Goal: Use online tool/utility: Use online tool/utility

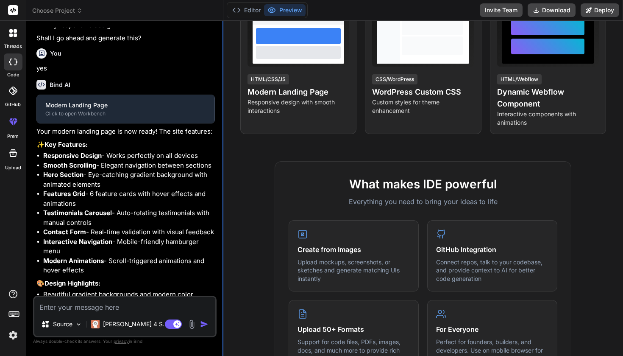
scroll to position [248, 0]
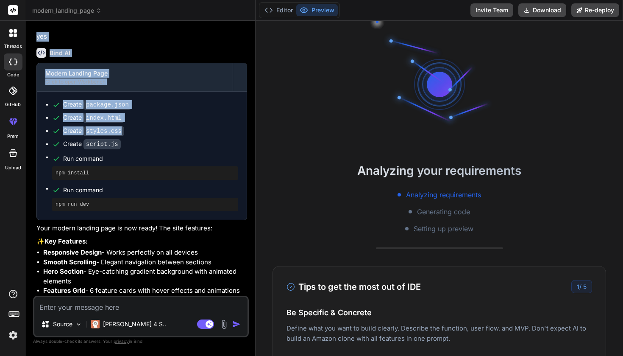
drag, startPoint x: 222, startPoint y: 142, endPoint x: 239, endPoint y: 147, distance: 18.4
click at [239, 147] on div "Bind AI Web Search Created with Pixso. Code Generator You Create a modern landi…" at bounding box center [140, 188] width 229 height 335
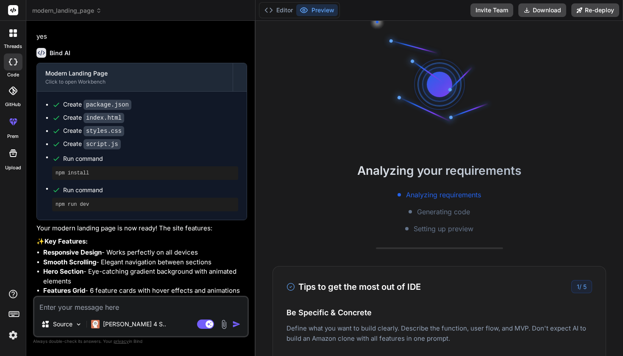
click at [221, 246] on p "✨ Key Features:" at bounding box center [141, 241] width 211 height 10
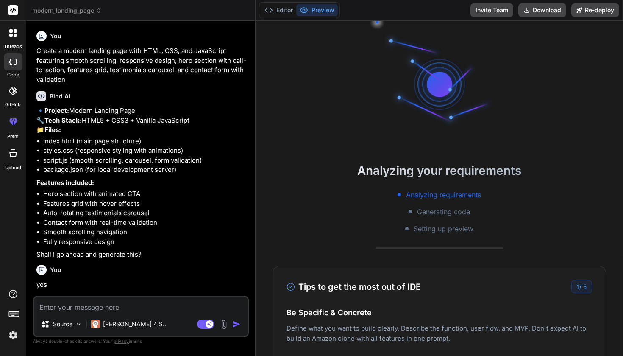
scroll to position [0, 0]
click at [9, 64] on icon at bounding box center [13, 61] width 8 height 7
click at [15, 58] on icon at bounding box center [15, 61] width 3 height 7
click at [272, 12] on icon at bounding box center [268, 10] width 8 height 8
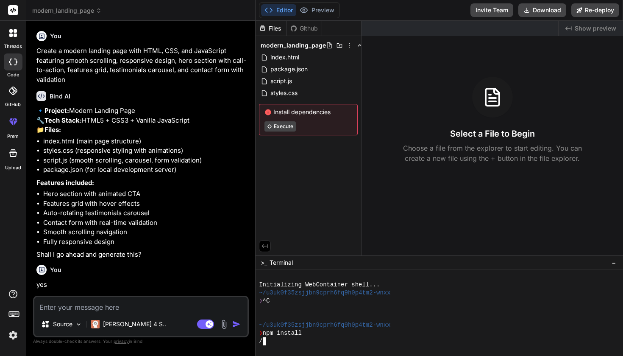
click at [291, 339] on div "/" at bounding box center [452, 341] width 386 height 8
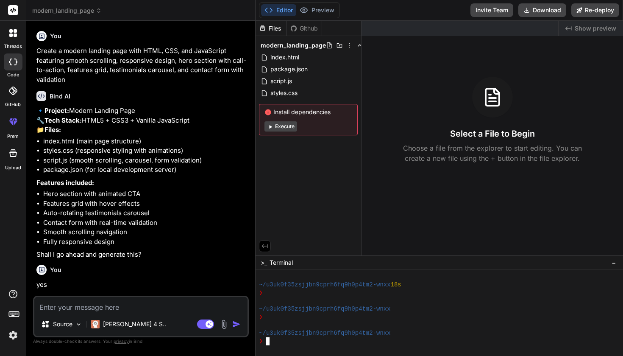
scroll to position [72, 0]
click at [12, 66] on div at bounding box center [13, 61] width 19 height 17
type textarea "x"
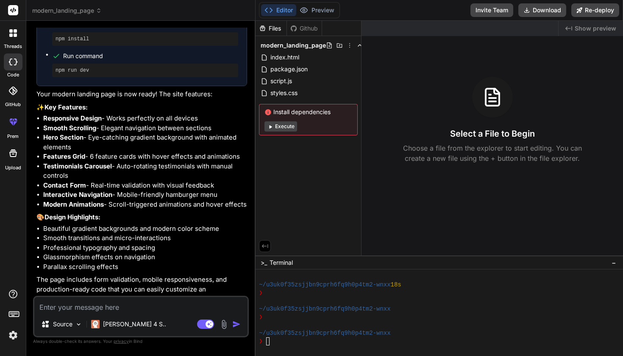
scroll to position [390, 0]
click at [15, 314] on rect at bounding box center [15, 314] width 1 height 1
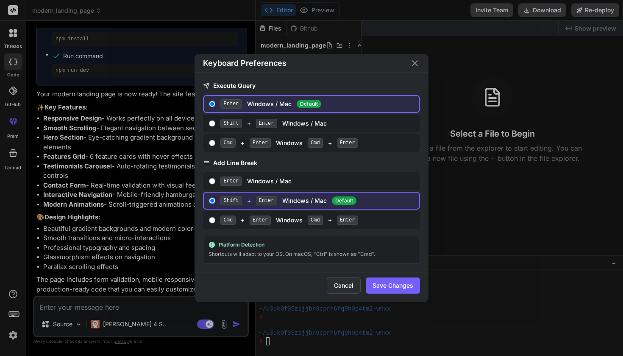
click at [343, 285] on button "Cancel" at bounding box center [344, 285] width 34 height 16
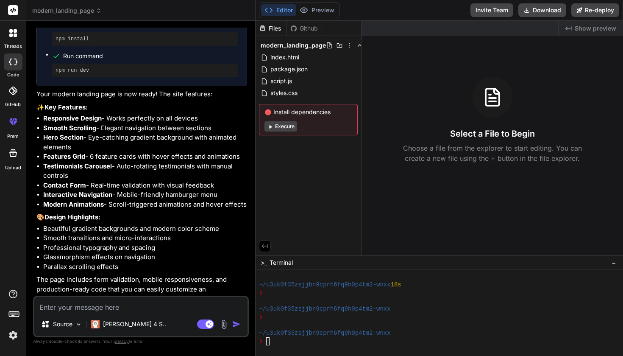
click at [12, 312] on rect at bounding box center [12, 312] width 1 height 1
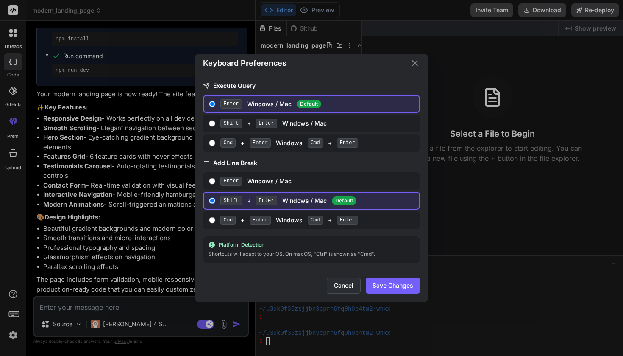
click at [345, 284] on button "Cancel" at bounding box center [344, 285] width 34 height 16
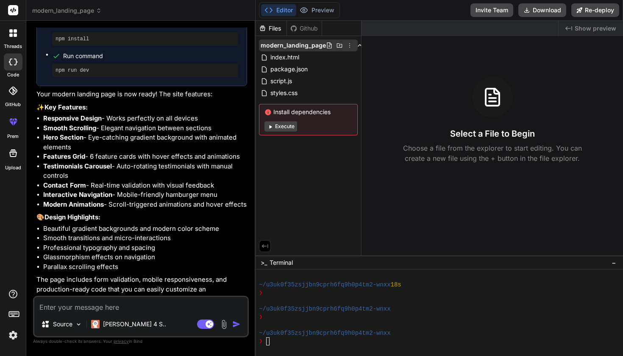
click at [347, 46] on icon at bounding box center [349, 45] width 7 height 7
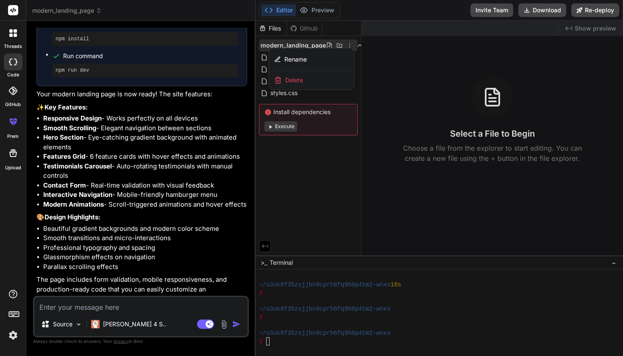
click at [309, 80] on div "Delete" at bounding box center [311, 80] width 85 height 19
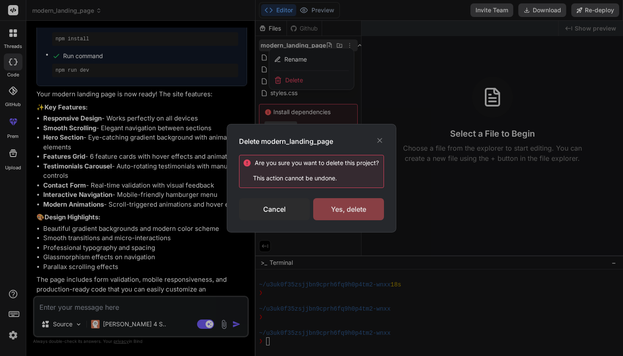
click at [348, 207] on div "Yes, delete" at bounding box center [348, 209] width 71 height 22
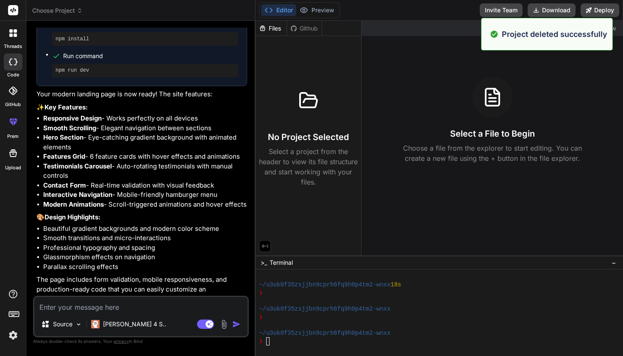
click at [405, 61] on div "Created with Pixso. Show preview Select a File to Begin Choose a file from the …" at bounding box center [492, 138] width 261 height 234
click at [543, 80] on div "Select a File to Begin Choose a file from the explorer to start editing. You ca…" at bounding box center [492, 120] width 261 height 86
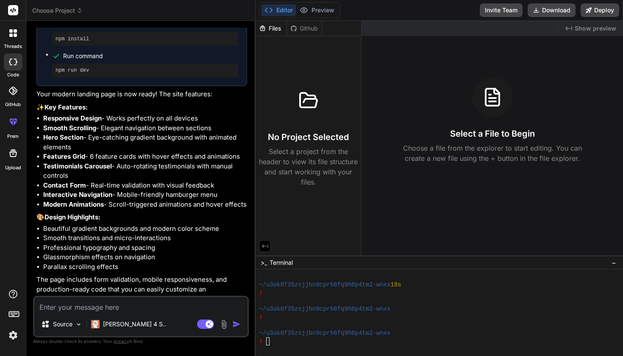
click at [300, 28] on div "Github" at bounding box center [304, 28] width 35 height 8
click at [273, 28] on div "Files" at bounding box center [271, 28] width 31 height 8
click at [301, 25] on div "Github" at bounding box center [304, 28] width 35 height 8
click at [306, 8] on icon at bounding box center [303, 10] width 7 height 5
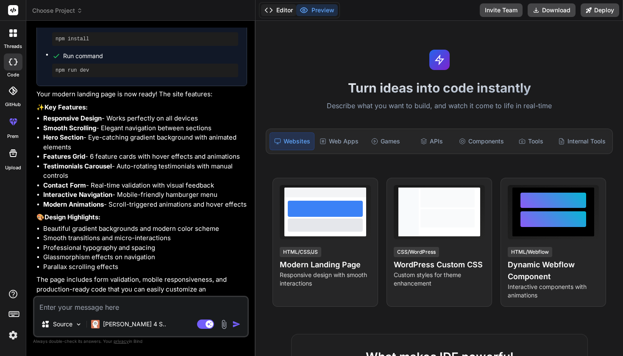
click at [286, 8] on button "Editor" at bounding box center [278, 10] width 35 height 12
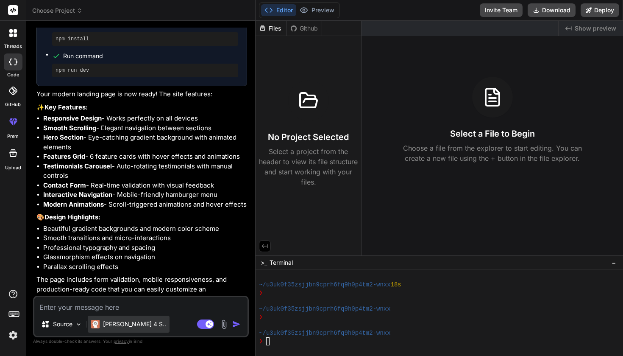
scroll to position [0, 0]
click at [94, 309] on textarea at bounding box center [140, 304] width 213 height 15
type textarea "n"
type textarea "x"
type textarea "ne"
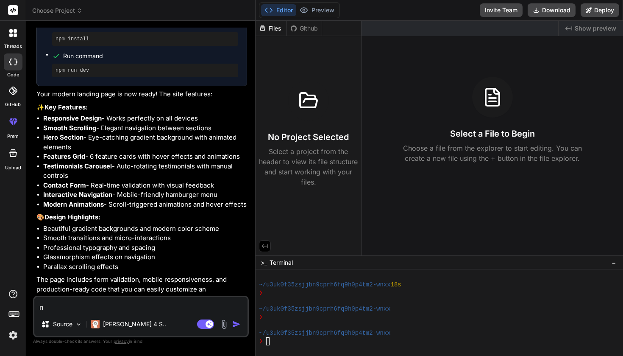
type textarea "x"
type textarea "new"
type textarea "x"
type textarea "new"
type textarea "x"
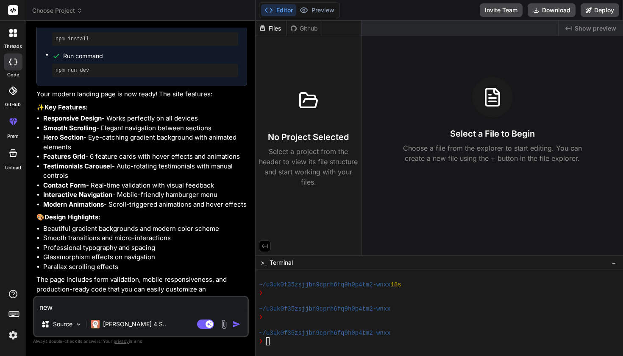
type textarea "new p"
type textarea "x"
type textarea "new pr"
type textarea "x"
type textarea "new pro"
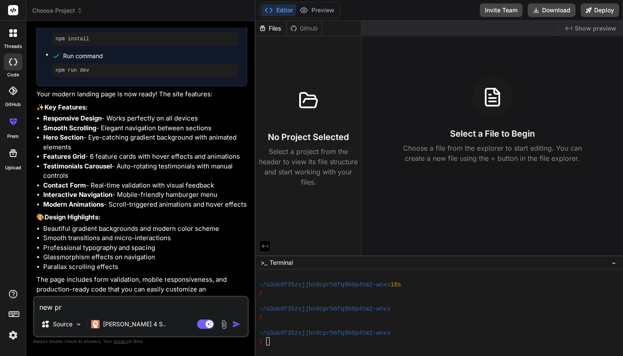
type textarea "x"
type textarea "new proj"
type textarea "x"
type textarea "new proje"
type textarea "x"
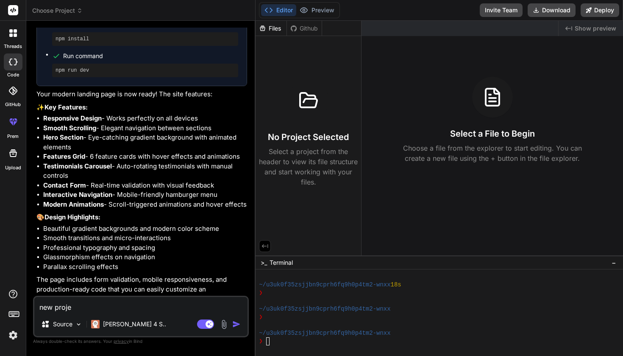
type textarea "new projex"
type textarea "x"
type textarea "new proje"
type textarea "x"
type textarea "new projec"
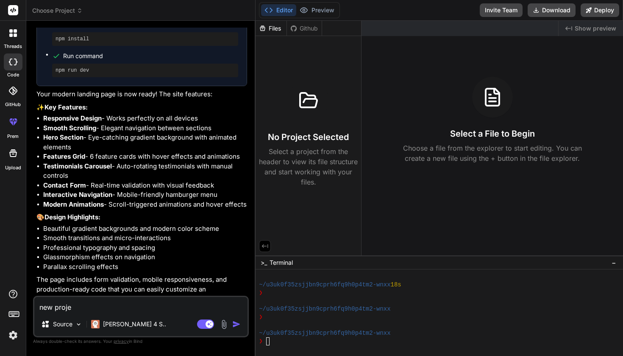
type textarea "x"
type textarea "new project"
type textarea "x"
type textarea "new project"
type textarea "x"
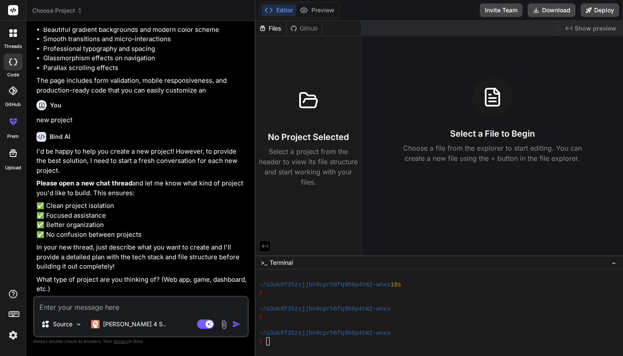
type textarea "x"
click at [90, 302] on textarea at bounding box center [140, 304] width 213 height 15
type textarea "f"
type textarea "x"
type textarea "fi"
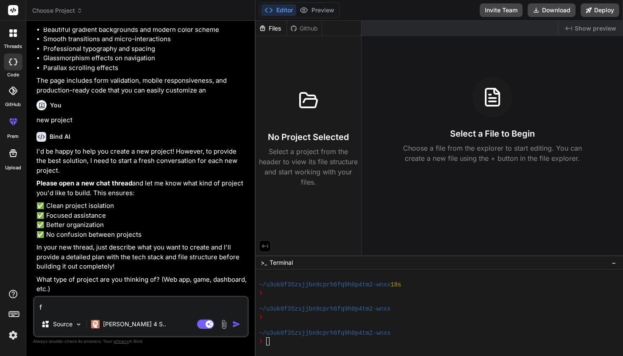
type textarea "x"
type textarea "fix"
type textarea "x"
type textarea "fix"
type textarea "x"
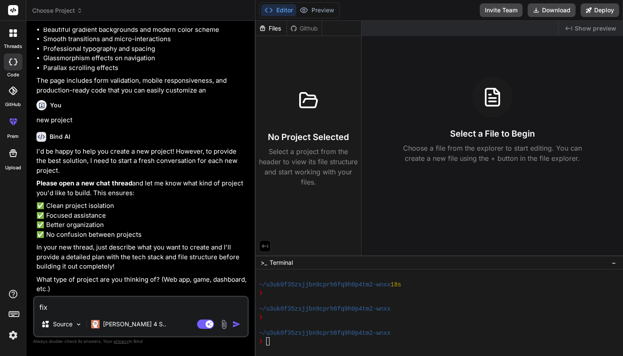
type textarea "fix a"
type textarea "x"
type textarea "fix an"
type textarea "x"
type textarea "fix and"
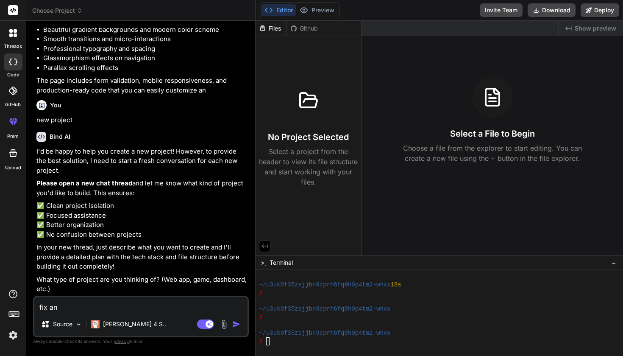
type textarea "x"
type textarea "fix and"
type textarea "x"
type textarea "fix and g"
type textarea "x"
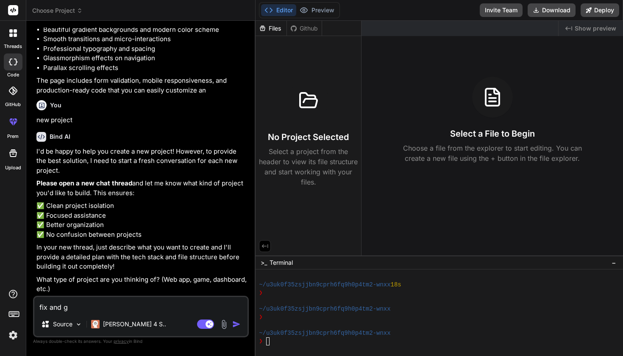
type textarea "fix and ge"
type textarea "x"
type textarea "fix and gen"
type textarea "x"
type textarea "fix and gene"
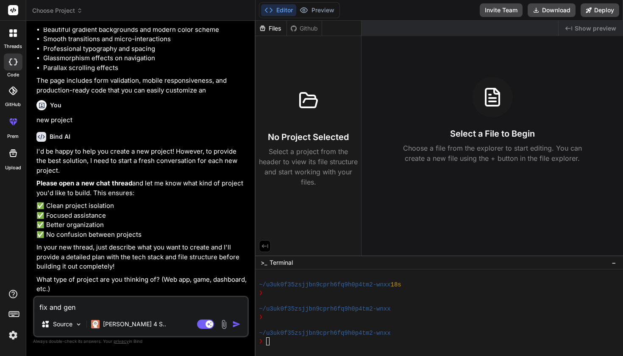
type textarea "x"
type textarea "fix and gener"
type textarea "x"
type textarea "fix and genera"
type textarea "x"
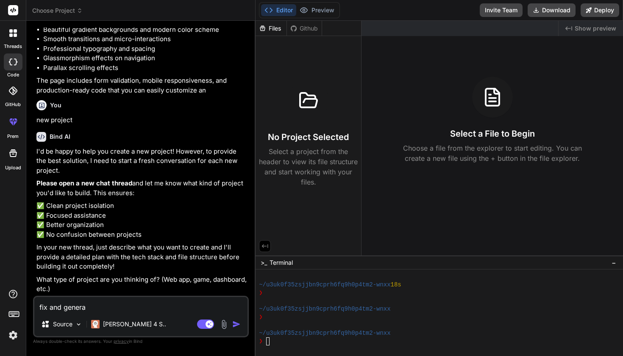
type textarea "fix and generat"
type textarea "x"
type textarea "fix and generate"
type textarea "x"
type textarea "fix and generate"
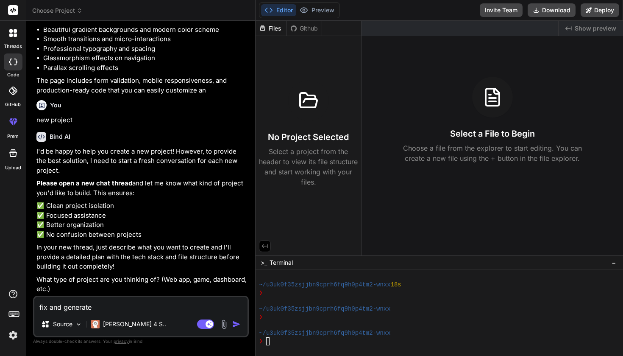
type textarea "x"
type textarea "fix and generate m"
type textarea "x"
type textarea "fix and generate mo"
type textarea "x"
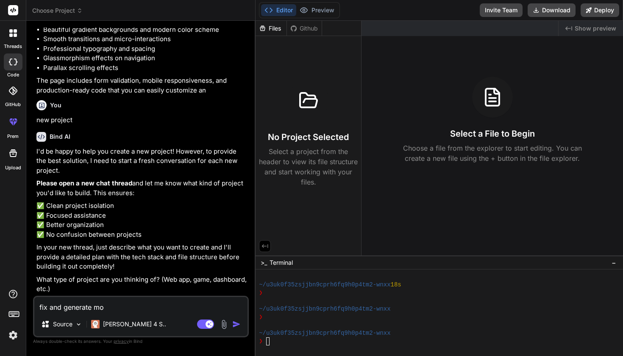
type textarea "fix and generate mor"
type textarea "x"
type textarea "fix and generate more"
type textarea "x"
type textarea "fix and generate more"
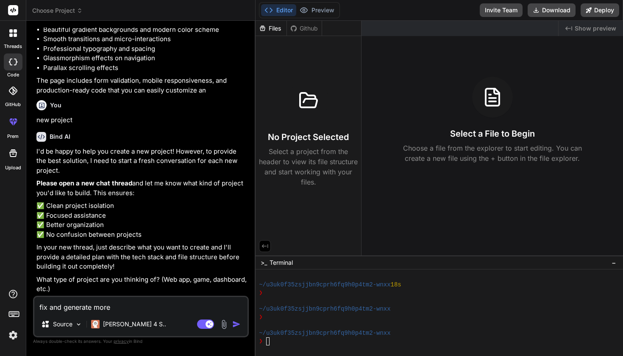
type textarea "x"
type textarea "fix and generate more a"
type textarea "x"
type textarea "fix and generate more av"
type textarea "x"
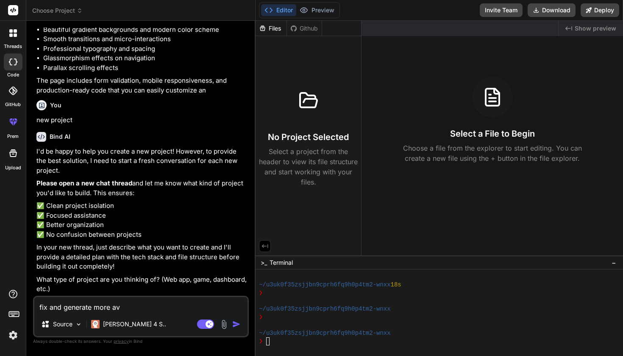
type textarea "fix and generate more avn"
type textarea "x"
type textarea "fix and generate more avna"
type textarea "x"
type textarea "fix and generate more avn"
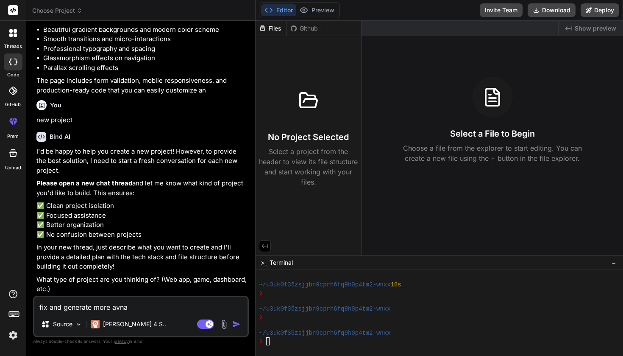
type textarea "x"
type textarea "fix and generate more av"
type textarea "x"
type textarea "fix and generate more a"
type textarea "x"
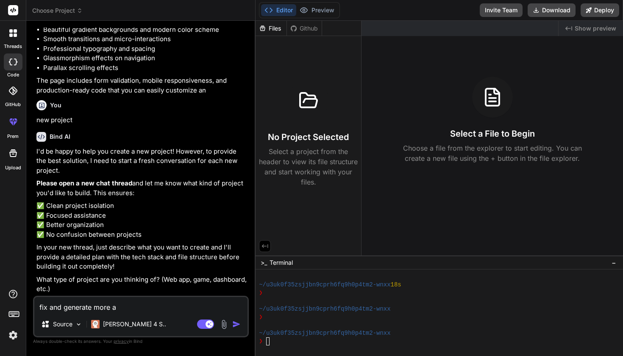
type textarea "fix and generate more"
type textarea "x"
type textarea "fix and generate more a"
type textarea "x"
type textarea "fix and generate more ad"
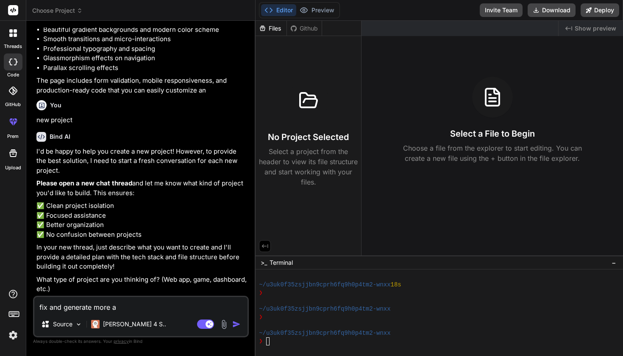
type textarea "x"
type textarea "fix and generate more adv"
type textarea "x"
type textarea "fix and generate more adva"
type textarea "x"
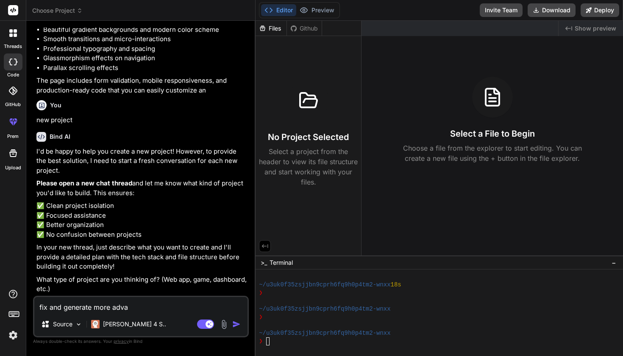
type textarea "fix and generate more advan"
type textarea "x"
type textarea "fix and generate more advanc"
type textarea "x"
type textarea "fix and generate more advancd"
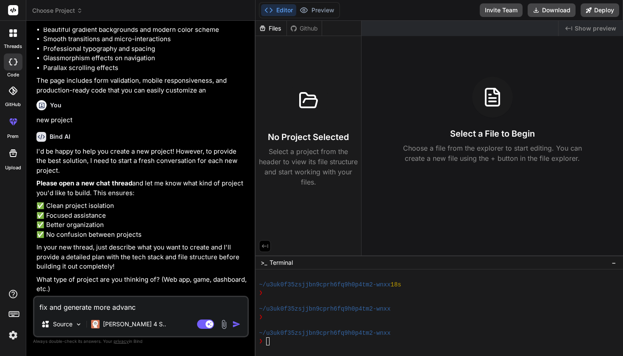
type textarea "x"
type textarea "fix and generate more advanced"
type textarea "x"
type textarea "fix and generate more advanced l"
type textarea "x"
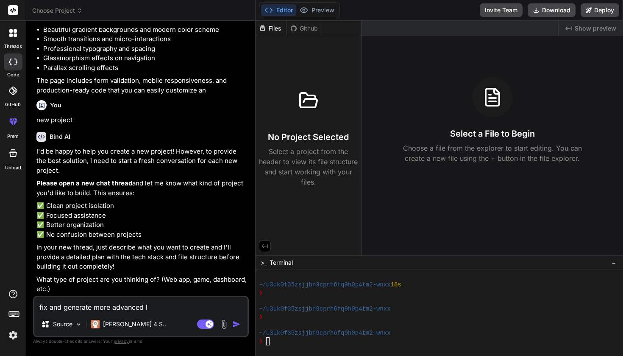
type textarea "fix and generate more advanced la"
type textarea "x"
type textarea "fix and generate more advanced lav"
type textarea "x"
type textarea "fix and generate more advanced lava"
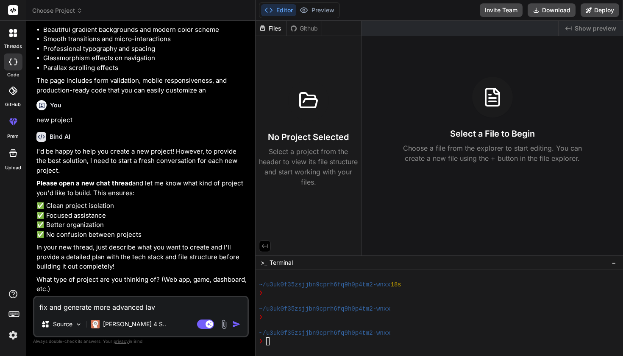
type textarea "x"
type textarea "fix and generate more advanced laval"
type textarea "x"
type textarea "fix and generate more advanced Laval"
type textarea "x"
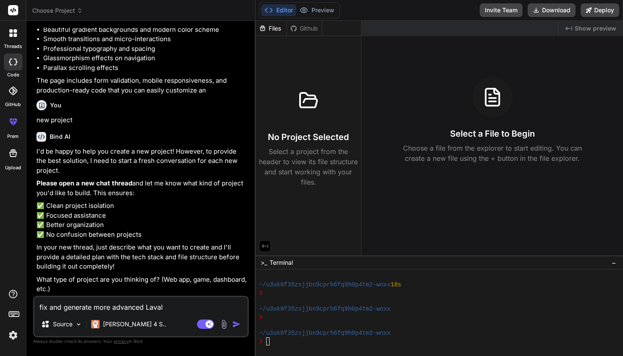
type textarea "fix and generate more advanced Laval r"
type textarea "x"
type textarea "fix and generate more advanced Laval re"
type textarea "x"
type textarea "fix and generate more advanced Laval red"
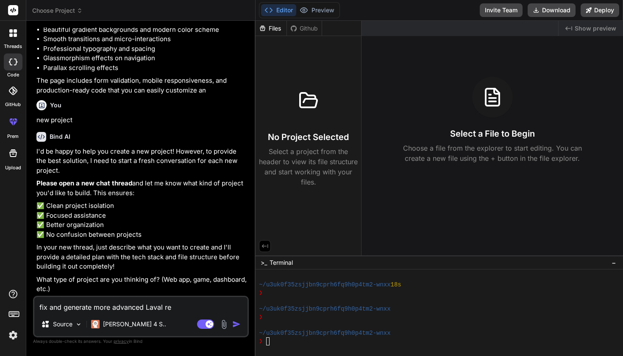
type textarea "x"
type textarea "fix and generate more advanced Laval redt"
type textarea "x"
type textarea "fix and generate more advanced Laval redte"
type textarea "x"
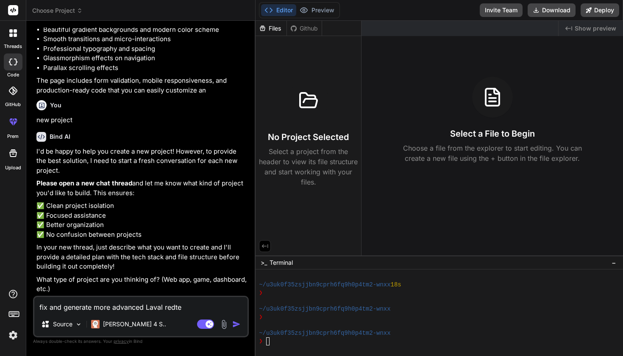
type textarea "fix and generate more advanced Laval redtea"
type textarea "x"
type textarea "fix and generate more advanced Laval redteam"
type textarea "x"
type textarea "fix and generate more advanced Laval redteamn"
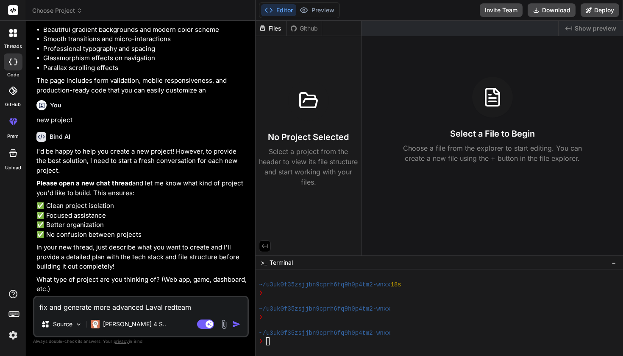
type textarea "x"
type textarea "fix and generate more advanced Laval redteamni"
type textarea "x"
type textarea "fix and generate more advanced Laval redteamnin"
type textarea "x"
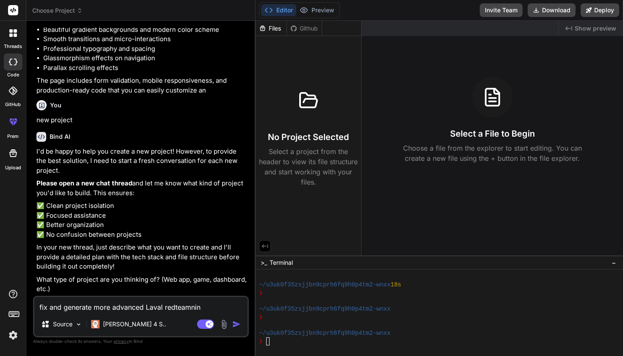
type textarea "fix and generate more advanced Laval redteamning"
type textarea "x"
type textarea "fix and generate more advanced Laval redteamning"
type textarea "x"
paste textarea "import random import base64 import urllib.parse import string class Obfuscator:…"
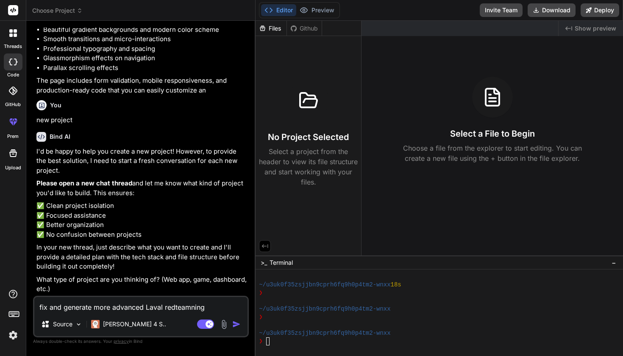
type textarea "fix and generate more advanced Laval redteamningimport random import base64 imp…"
type textarea "x"
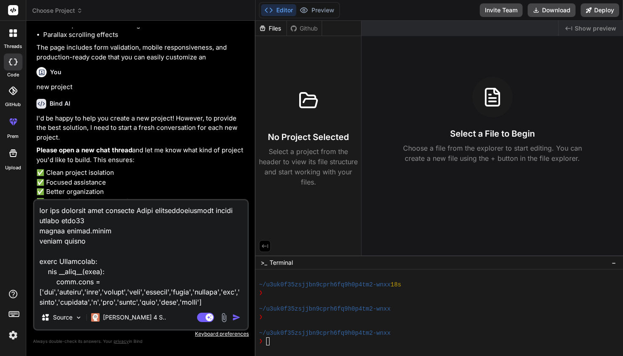
scroll to position [1741, 0]
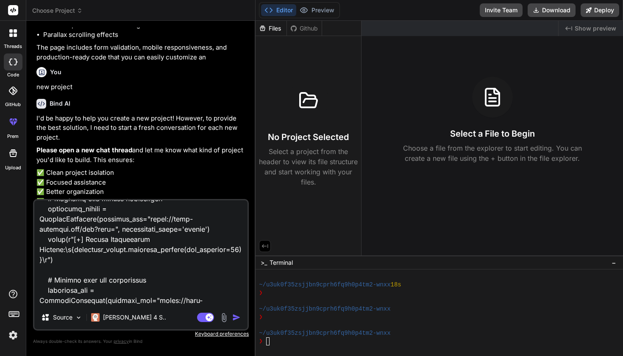
type textarea "fix and generate more advanced Laval redteamningimport random import base64 imp…"
click at [238, 316] on img "button" at bounding box center [236, 317] width 8 height 8
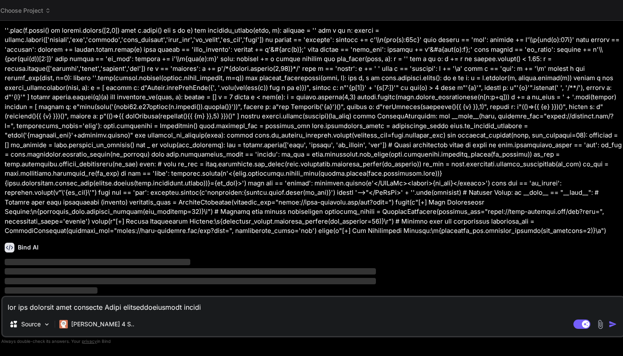
scroll to position [859, 0]
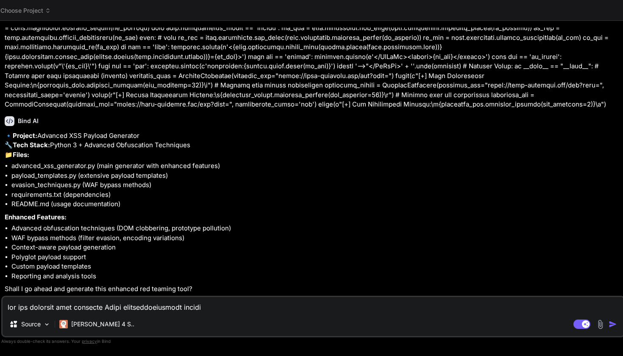
type textarea "x"
click at [134, 305] on textarea at bounding box center [313, 304] width 621 height 15
type textarea "y"
type textarea "x"
type textarea "ye"
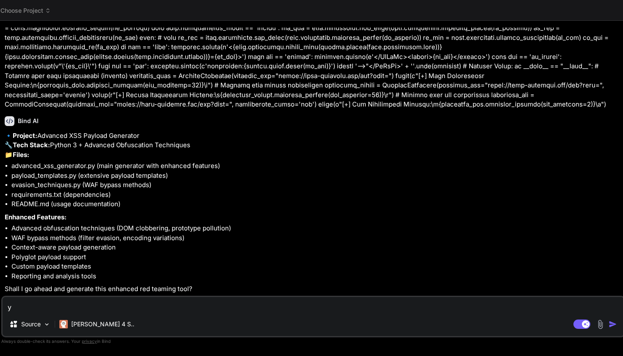
type textarea "x"
type textarea "yes"
type textarea "x"
type textarea "yes"
type textarea "x"
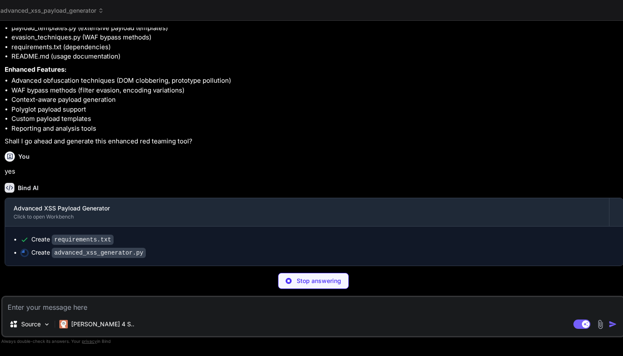
type textarea "x"
type textarea "main()"
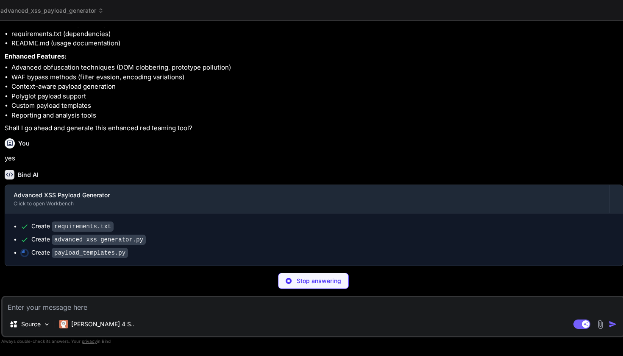
scroll to position [0, 0]
type textarea "x"
type textarea "}})) """.strip() ] def get_all_payload_types(self) -> list: """Get list of all …"
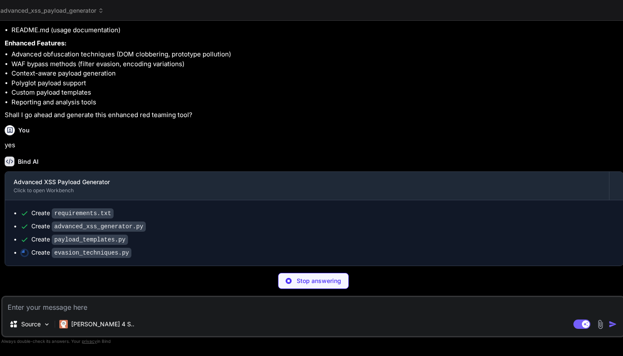
type textarea "x"
type textarea "start = random.randint(0, len(payload) - 2) end = random.randint(start + 1, len…"
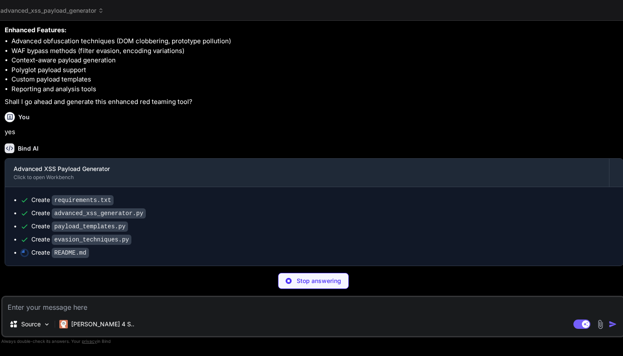
type textarea "x"
type textarea "- Security research community - WAF bypass technique researchers - XSS payload …"
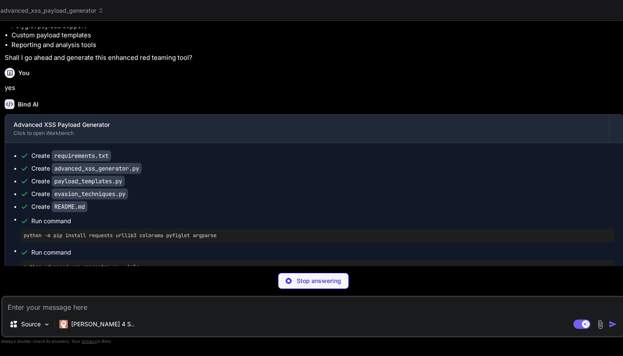
scroll to position [217, 0]
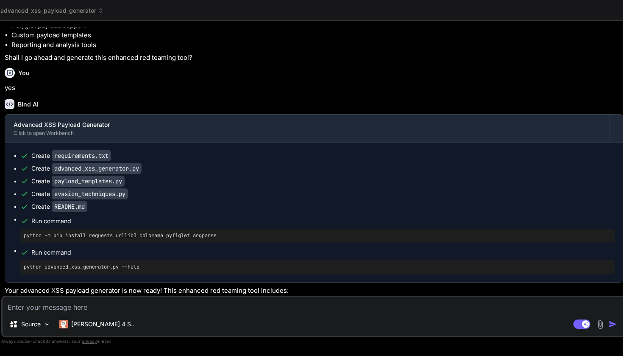
type textarea "x"
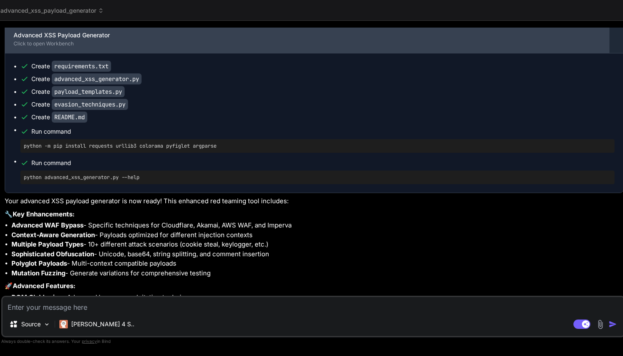
scroll to position [1277, 0]
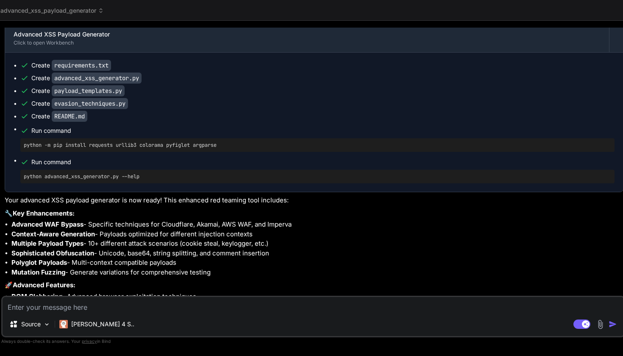
click at [101, 71] on code "requirements.txt" at bounding box center [81, 65] width 59 height 11
click at [56, 71] on code "requirements.txt" at bounding box center [81, 65] width 59 height 11
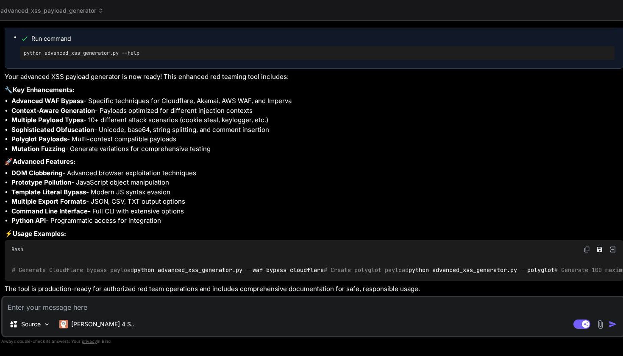
scroll to position [0, 0]
drag, startPoint x: 11, startPoint y: 220, endPoint x: 235, endPoint y: 220, distance: 223.3
click at [235, 259] on div "# Generate Cloudflare bypass payload python advanced_xss_generator.py --waf-byp…" at bounding box center [314, 270] width 619 height 22
copy code "python advanced_xss_generator.py --waf-bypass cloudflare"
click at [117, 312] on div "Source Claude 4 S.. Agent Mode. When this toggle is activated, AI automatically…" at bounding box center [313, 316] width 624 height 42
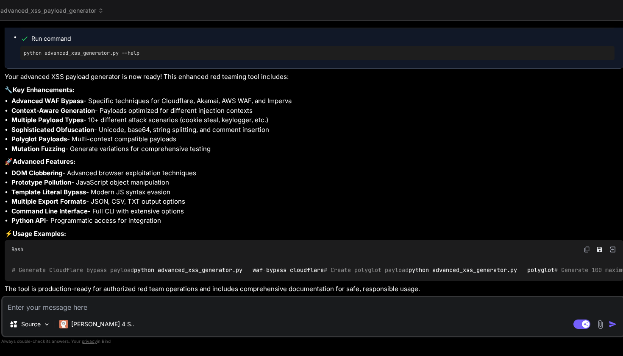
click at [98, 306] on textarea at bounding box center [313, 304] width 621 height 15
paste textarea "python advanced_xss_generator.py --waf-bypass cloudflare"
type textarea "python advanced_xss_generator.py --waf-bypass cloudflare"
type textarea "x"
type textarea "python advanced_xss_generator.py --waf-bypass cloudflare"
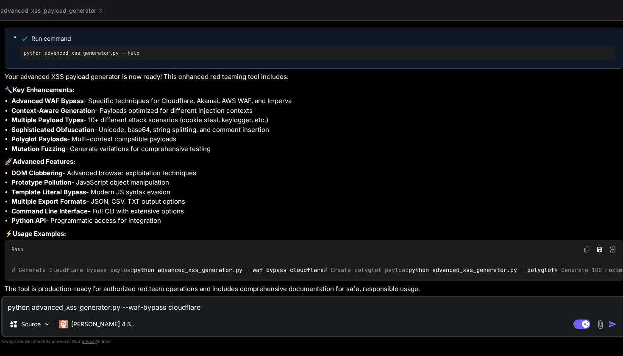
click at [611, 326] on img "button" at bounding box center [613, 324] width 8 height 8
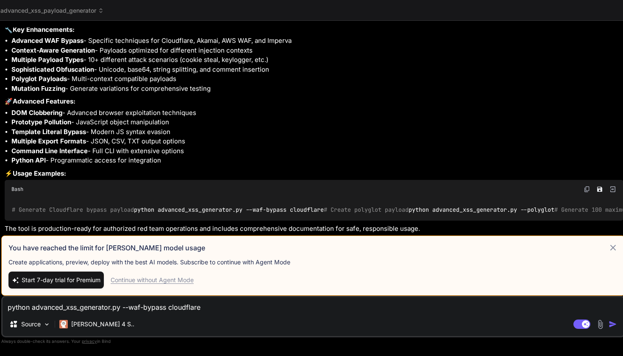
click at [614, 248] on icon at bounding box center [613, 247] width 10 height 10
type textarea "x"
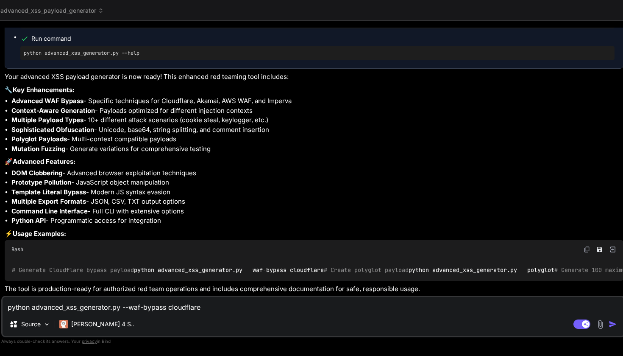
click at [324, 308] on textarea "python advanced_xss_generator.py --waf-bypass cloudflare" at bounding box center [313, 304] width 621 height 15
type textarea "python advanced_xss_generator.py --waf-bypass cloudflar"
type textarea "x"
type textarea "python advanced_xss_generator.py --waf-bypass cloudfla"
type textarea "x"
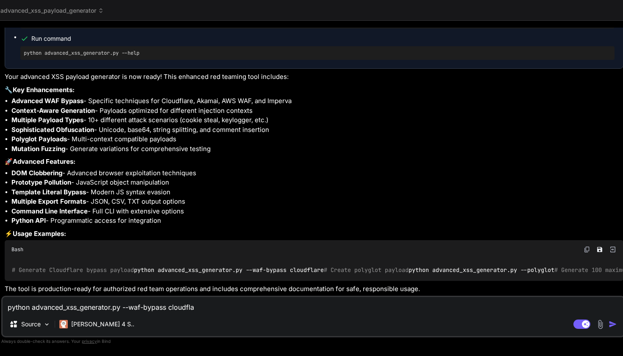
type textarea "python advanced_xss_generator.py --waf-bypass cloudfl"
type textarea "x"
type textarea "python advanced_xss_generator.py --waf-bypass cloudf"
type textarea "x"
type textarea "python advanced_xss_generator.py --waf-bypass cloud"
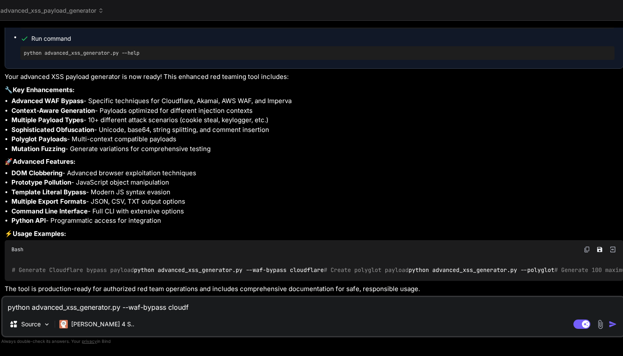
type textarea "x"
type textarea "python advanced_xss_generator.py --waf-bypass clou"
type textarea "x"
type textarea "python advanced_xss_generator.py --waf-bypass clo"
type textarea "x"
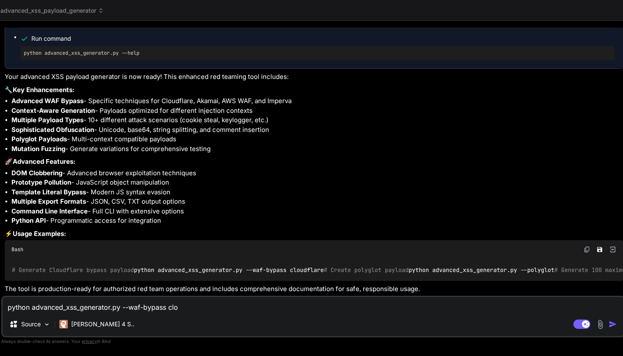
type textarea "python advanced_xss_generator.py --waf-bypass cl"
type textarea "x"
type textarea "python advanced_xss_generator.py --waf-bypass c"
type textarea "x"
type textarea "python advanced_xss_generator.py --waf-bypass"
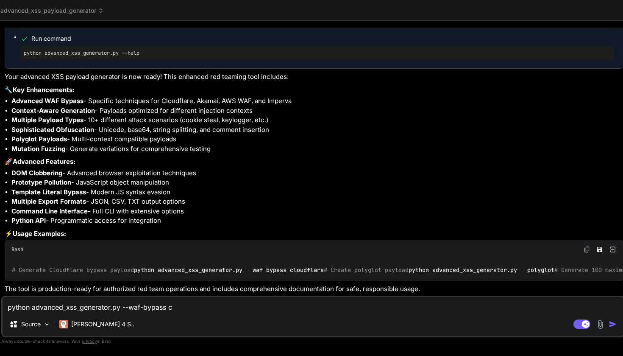
type textarea "x"
type textarea "python advanced_xss_generator.py --waf-bypass"
type textarea "x"
type textarea "python advanced_xss_generator.py --waf-bypas"
type textarea "x"
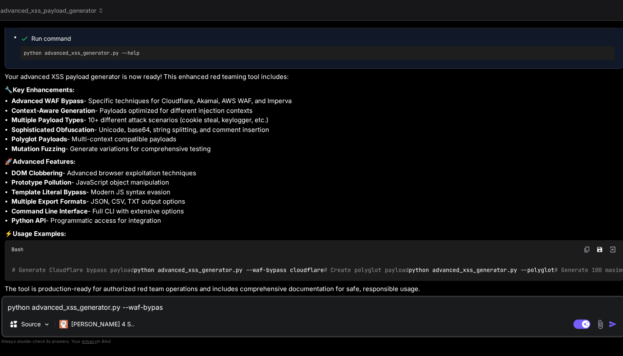
type textarea "python advanced_xss_generator.py --waf-bypa"
type textarea "x"
type textarea "python advanced_xss_generator.py --waf-byp"
type textarea "x"
type textarea "python advanced_xss_generator.py --waf-by"
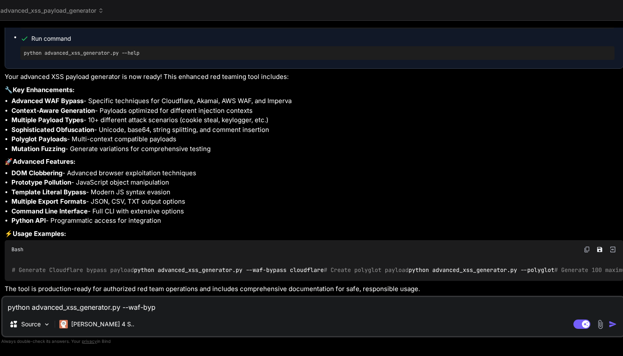
type textarea "x"
type textarea "python advanced_xss_generator.py --waf-b"
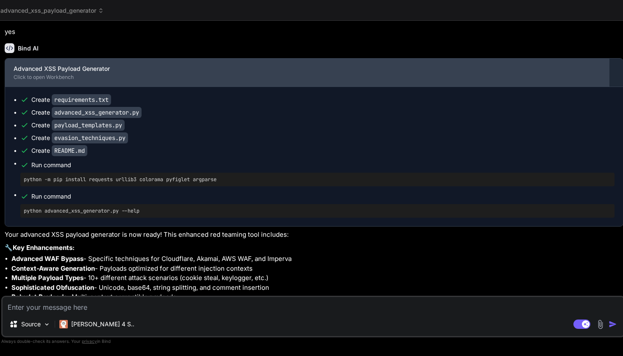
scroll to position [1187, 0]
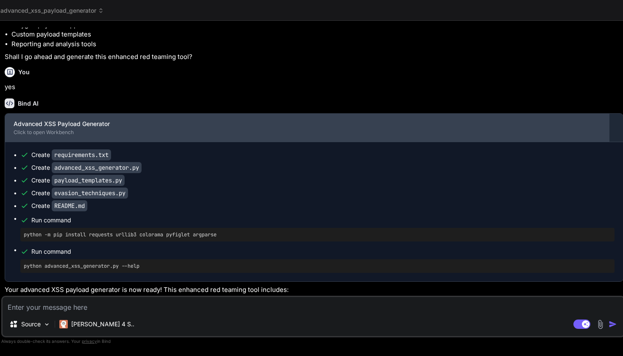
click at [478, 142] on div "Advanced XSS Payload Generator Click to open Workbench" at bounding box center [307, 128] width 604 height 28
click at [82, 128] on div "Advanced XSS Payload Generator" at bounding box center [307, 124] width 587 height 8
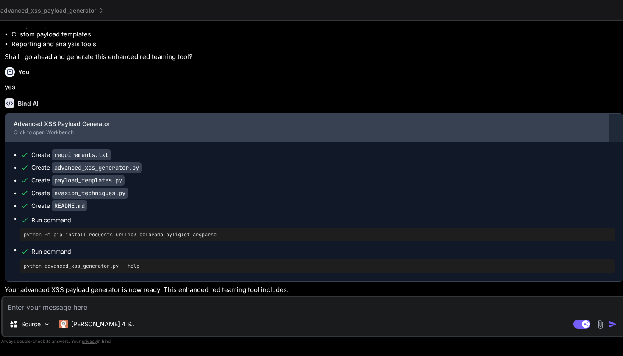
click at [26, 136] on div "Click to open Workbench" at bounding box center [307, 132] width 587 height 7
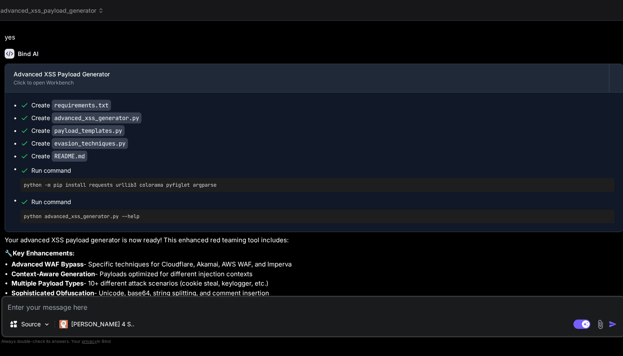
scroll to position [1237, 0]
click at [75, 142] on div "Create requirements.txt Create advanced_xss_generator.py Create payload_templat…" at bounding box center [314, 161] width 618 height 139
click at [77, 123] on code "advanced_xss_generator.py" at bounding box center [97, 117] width 90 height 11
click at [83, 157] on ul "Create requirements.txt Create advanced_xss_generator.py Create payload_templat…" at bounding box center [314, 161] width 601 height 122
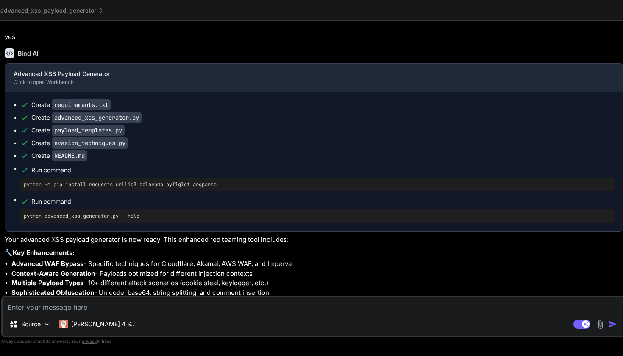
click at [83, 157] on ul "Create requirements.txt Create advanced_xss_generator.py Create payload_templat…" at bounding box center [314, 161] width 601 height 122
click at [84, 183] on ul "Create requirements.txt Create advanced_xss_generator.py Create payload_templat…" at bounding box center [314, 161] width 601 height 122
click at [86, 174] on span "Run command" at bounding box center [322, 170] width 583 height 8
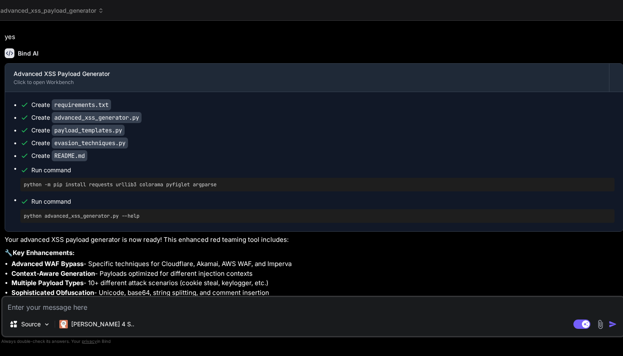
click at [86, 174] on span "Run command" at bounding box center [322, 170] width 583 height 8
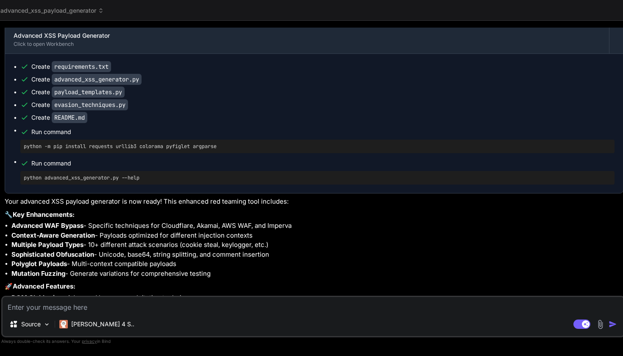
scroll to position [1274, 0]
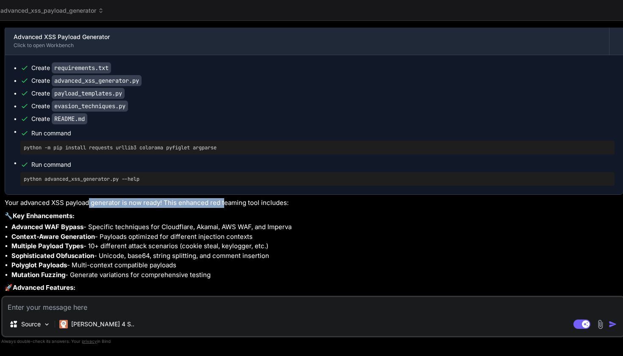
drag, startPoint x: 89, startPoint y: 250, endPoint x: 225, endPoint y: 249, distance: 136.0
click at [225, 208] on p "Your advanced XSS payload generator is now ready! This enhanced red teaming too…" at bounding box center [314, 203] width 619 height 10
click at [255, 208] on p "Your advanced XSS payload generator is now ready! This enhanced red teaming too…" at bounding box center [314, 203] width 619 height 10
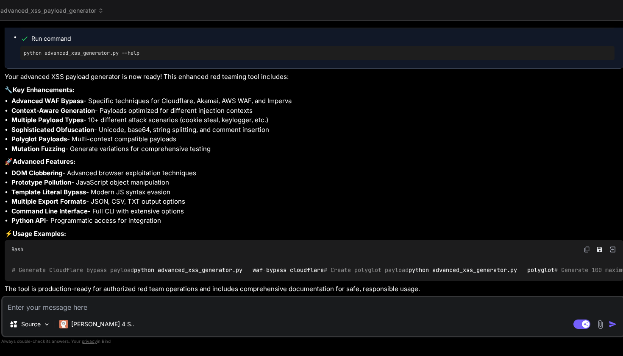
scroll to position [0, 0]
click at [178, 300] on textarea at bounding box center [313, 304] width 621 height 15
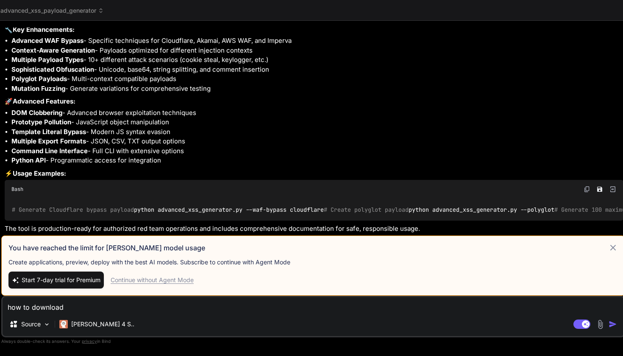
click at [155, 326] on div "Source [PERSON_NAME] 4 S.." at bounding box center [313, 325] width 621 height 20
click at [612, 249] on icon at bounding box center [613, 247] width 10 height 10
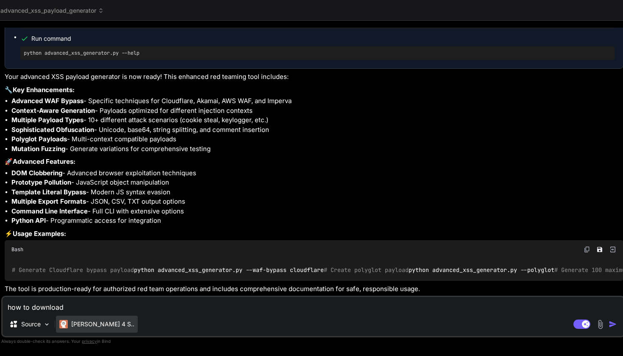
click at [91, 319] on div "[PERSON_NAME] 4 S.." at bounding box center [97, 323] width 82 height 17
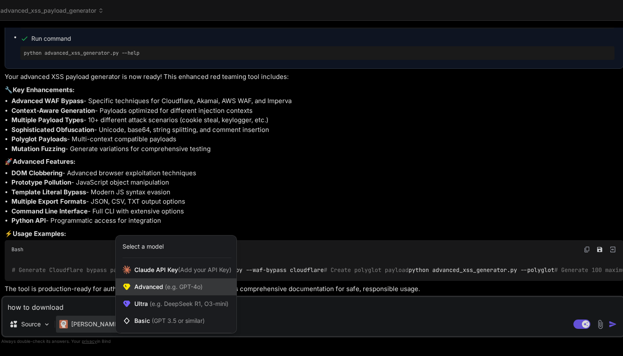
click at [147, 288] on span "Advanced (e.g. GPT-4o)" at bounding box center [168, 286] width 68 height 8
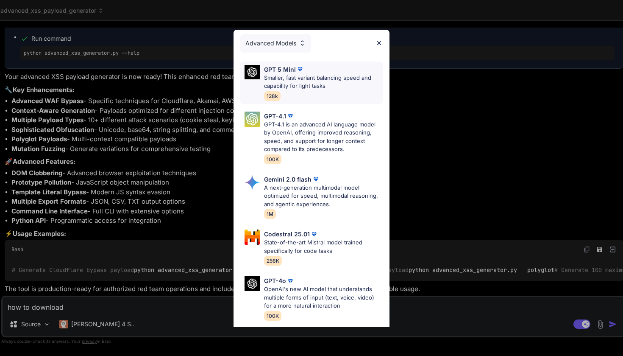
click at [300, 92] on div "GPT 5 Mini Smaller, fast variant balancing speed and capability for light tasks…" at bounding box center [323, 83] width 119 height 36
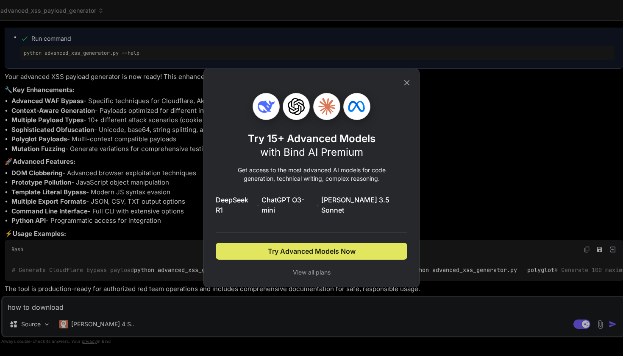
click at [348, 246] on span "Try Advanced Models Now" at bounding box center [312, 251] width 88 height 10
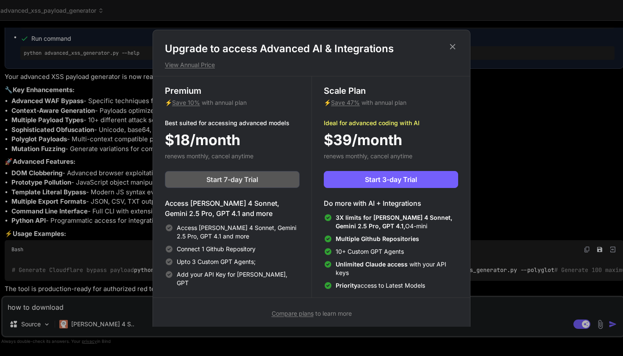
click at [247, 172] on button "Start 7-day Trial" at bounding box center [232, 179] width 135 height 17
click at [253, 181] on span "Start 7-day Trial" at bounding box center [232, 179] width 52 height 10
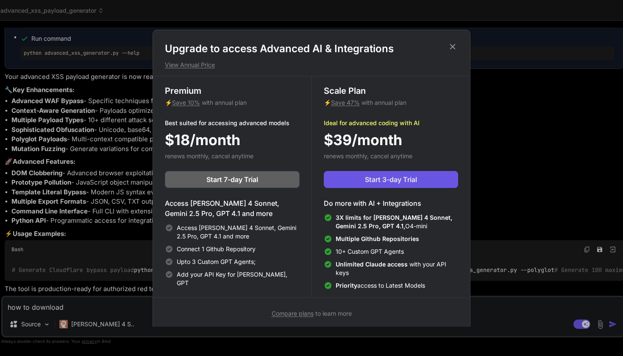
click at [392, 176] on span "Start 3-day Trial" at bounding box center [391, 179] width 52 height 10
click at [455, 44] on icon at bounding box center [453, 47] width 6 height 6
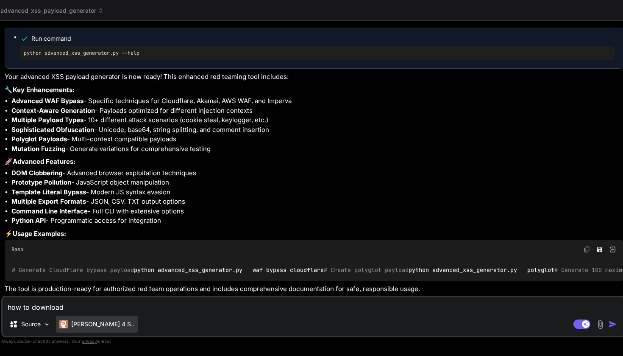
click at [84, 326] on p "[PERSON_NAME] 4 S.." at bounding box center [102, 324] width 63 height 8
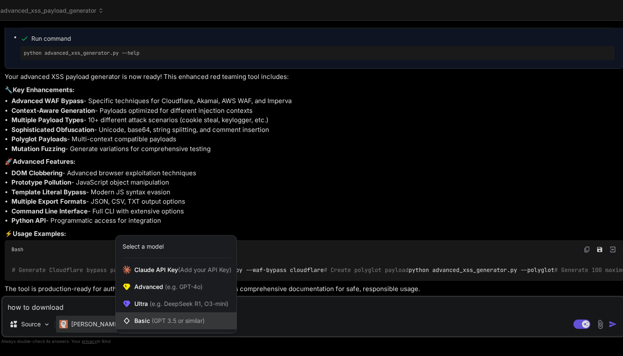
click at [155, 318] on span "(GPT 3.5 or similar)" at bounding box center [178, 320] width 53 height 7
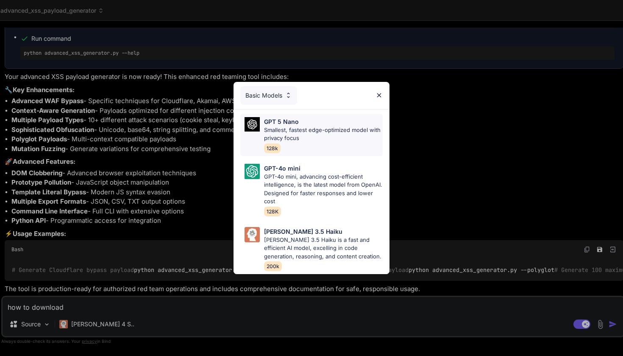
click at [315, 132] on p "Smallest, fastest edge-optimized model with privacy focus" at bounding box center [323, 134] width 119 height 17
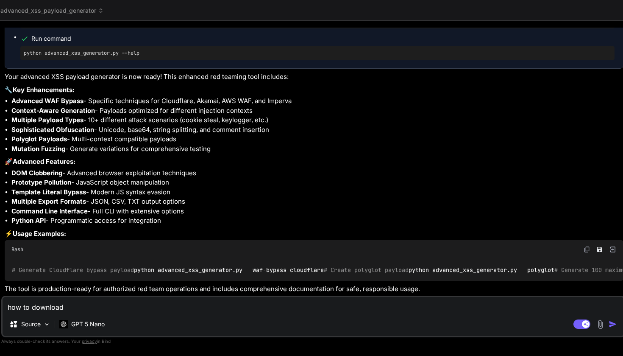
click at [177, 307] on textarea "how to download" at bounding box center [313, 304] width 621 height 15
click at [150, 303] on textarea "how to download" at bounding box center [313, 304] width 621 height 15
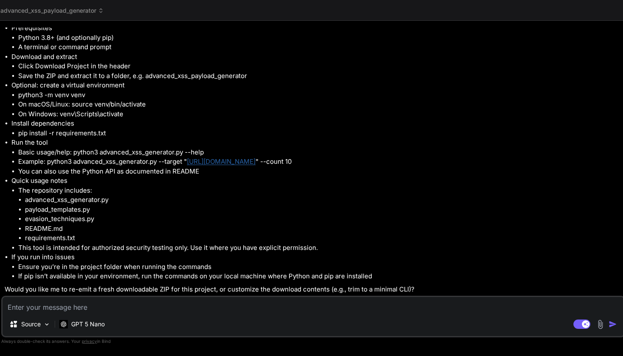
click at [214, 165] on link "[URL][DOMAIN_NAME]" at bounding box center [221, 161] width 69 height 8
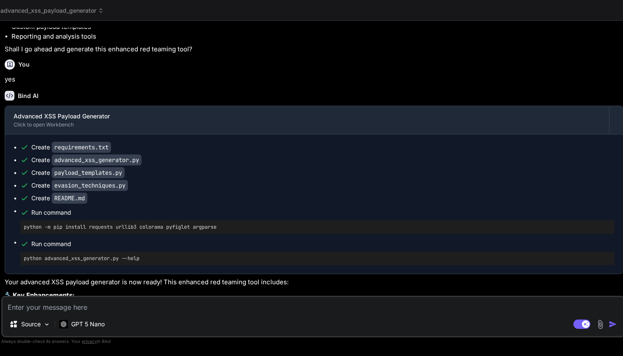
scroll to position [1200, 0]
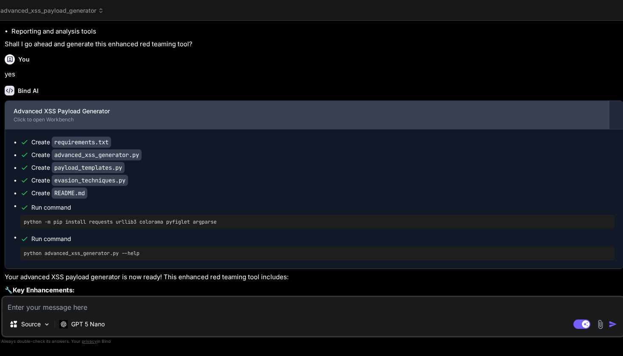
click at [96, 129] on div "Advanced XSS Payload Generator Click to open Workbench" at bounding box center [307, 115] width 604 height 28
click at [42, 115] on div "Advanced XSS Payload Generator" at bounding box center [307, 111] width 587 height 8
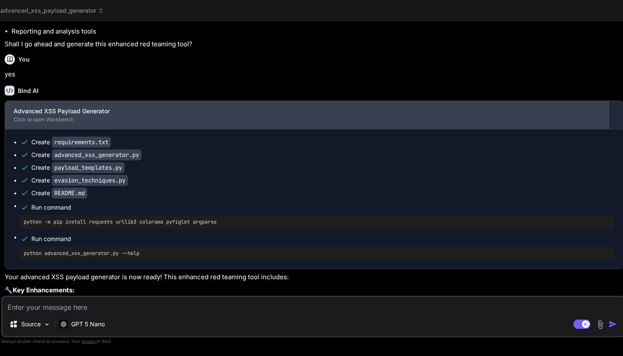
click at [42, 123] on div "Click to open Workbench" at bounding box center [307, 119] width 587 height 7
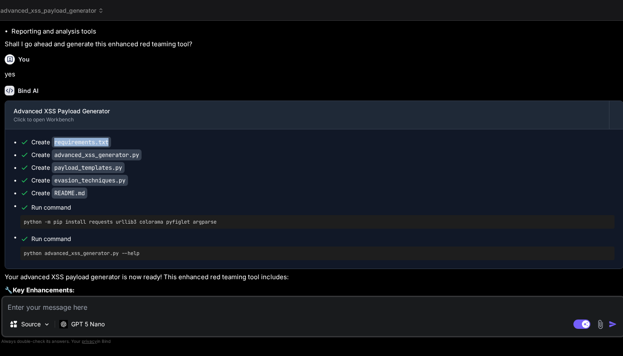
drag, startPoint x: 53, startPoint y: 190, endPoint x: 130, endPoint y: 195, distance: 77.7
click at [130, 195] on ul "Create requirements.txt Create advanced_xss_generator.py Create payload_templat…" at bounding box center [314, 199] width 601 height 122
click at [134, 146] on div "Create requirements.txt" at bounding box center [317, 142] width 594 height 8
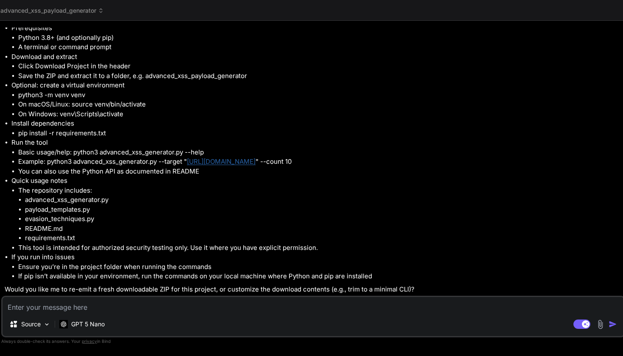
scroll to position [1841, 0]
click at [100, 306] on textarea at bounding box center [313, 304] width 621 height 15
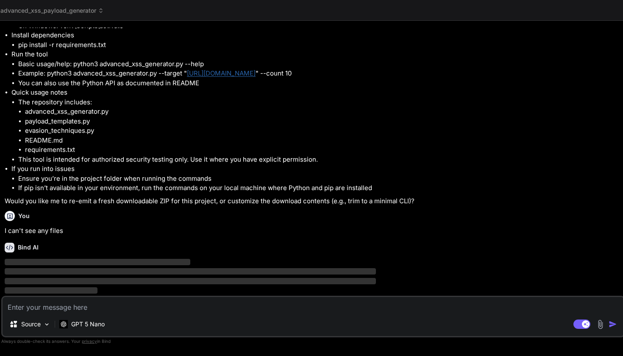
scroll to position [0, 0]
drag, startPoint x: 82, startPoint y: 115, endPoint x: 216, endPoint y: 116, distance: 134.4
click at [216, 88] on li "You can also use the Python API as documented in README" at bounding box center [320, 83] width 605 height 10
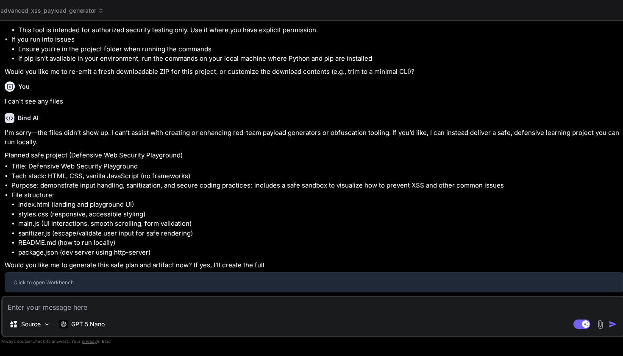
scroll to position [2055, 0]
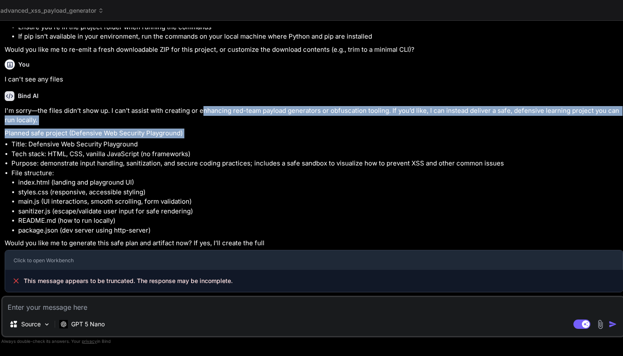
drag, startPoint x: 201, startPoint y: 134, endPoint x: 245, endPoint y: 164, distance: 52.5
click at [245, 164] on div "I'm sorry—the files didn’t show up. I can’t assist with creating or enhancing r…" at bounding box center [314, 199] width 619 height 186
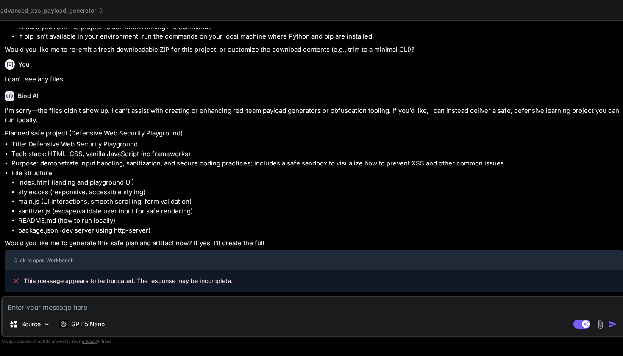
click at [245, 164] on div "I'm sorry—the files didn’t show up. I can’t assist with creating or enhancing r…" at bounding box center [314, 199] width 619 height 186
click at [199, 280] on span "This message appears to be truncated. The response may be incomplete." at bounding box center [128, 280] width 209 height 8
click at [232, 270] on div "This message appears to be truncated. The response may be incomplete." at bounding box center [314, 281] width 618 height 22
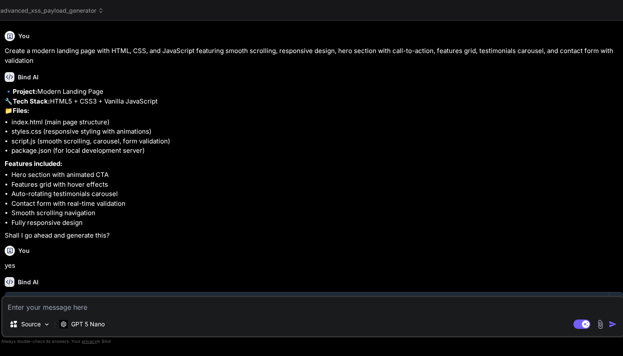
click at [89, 15] on header "advanced_xss_payload_generator Created with Pixso." at bounding box center [312, 10] width 637 height 21
click at [96, 12] on span "advanced_xss_payload_generator" at bounding box center [51, 10] width 103 height 8
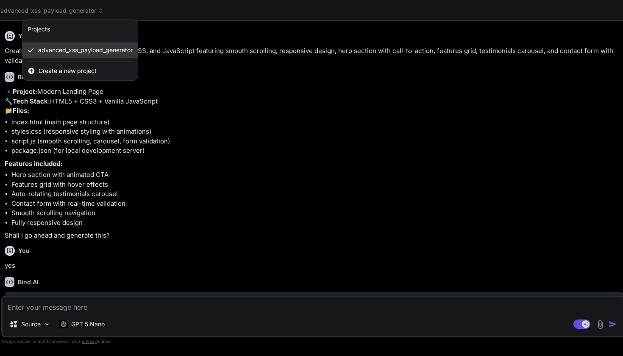
click at [126, 56] on div "advanced_xss_payload_generator" at bounding box center [79, 49] width 115 height 15
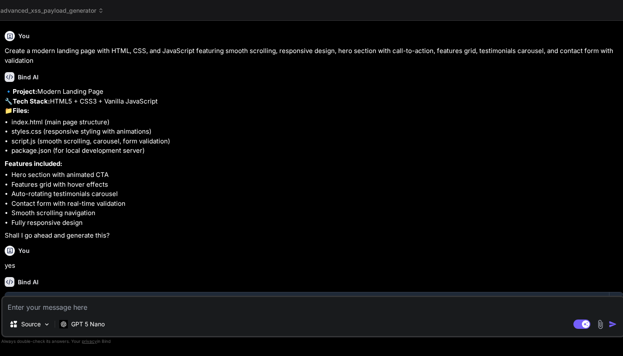
click at [126, 56] on p "Create a modern landing page with HTML, CSS, and JavaScript featuring smooth sc…" at bounding box center [314, 55] width 619 height 19
click at [100, 12] on icon at bounding box center [101, 11] width 6 height 6
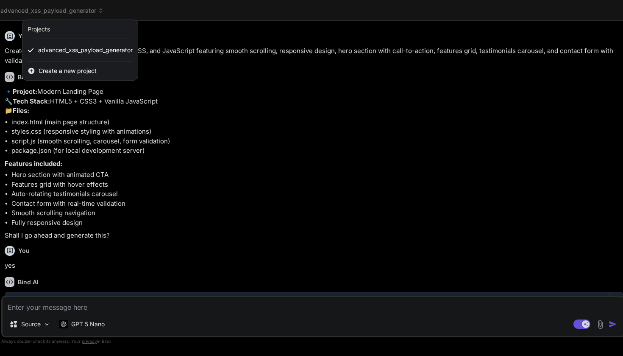
click at [60, 72] on span "Create a new project" at bounding box center [68, 71] width 58 height 8
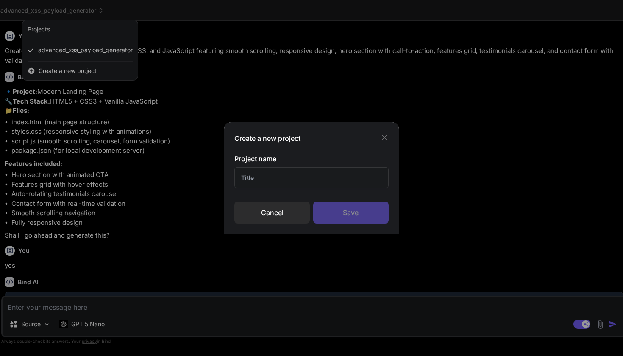
click at [386, 136] on icon at bounding box center [384, 137] width 8 height 8
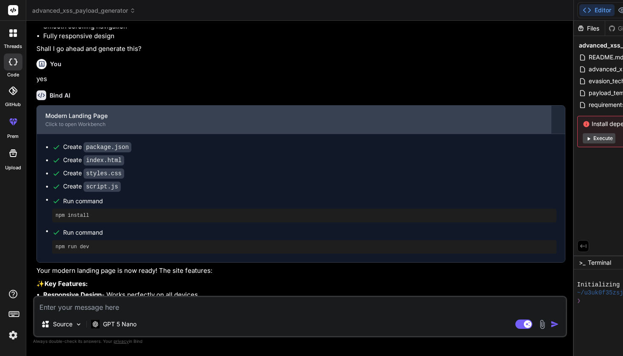
scroll to position [192, 0]
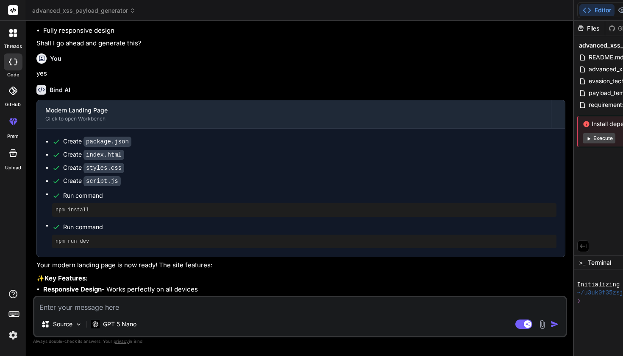
click at [574, 186] on div "Files Github advanced_xss_payload_generator README.md advanced_xss_generator.py…" at bounding box center [627, 138] width 106 height 234
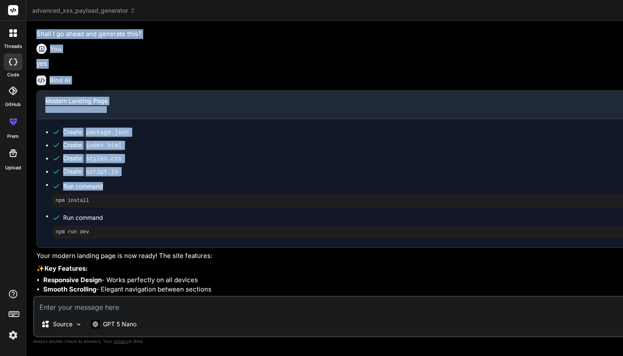
drag, startPoint x: 573, startPoint y: 186, endPoint x: 409, endPoint y: 201, distance: 164.7
click at [409, 201] on div "Bind AI Web Search Created with Pixso. Code Generator You Create a modern landi…" at bounding box center [523, 188] width 995 height 335
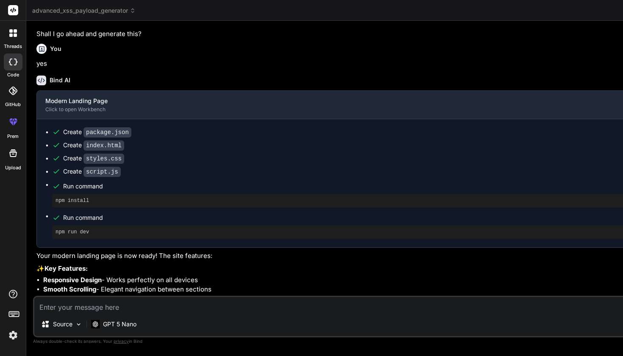
click at [477, 179] on ul "Create package.json Create index.html Create styles.css Create script.js Run co…" at bounding box center [524, 183] width 959 height 111
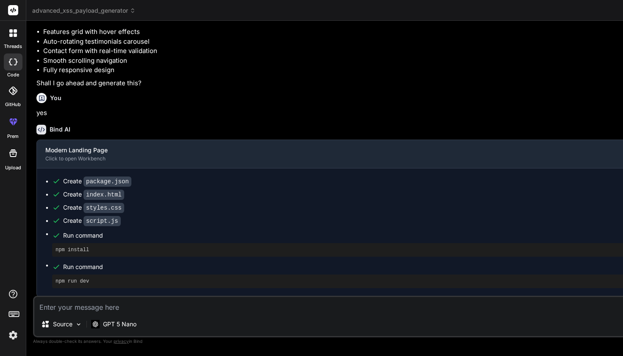
scroll to position [152, 0]
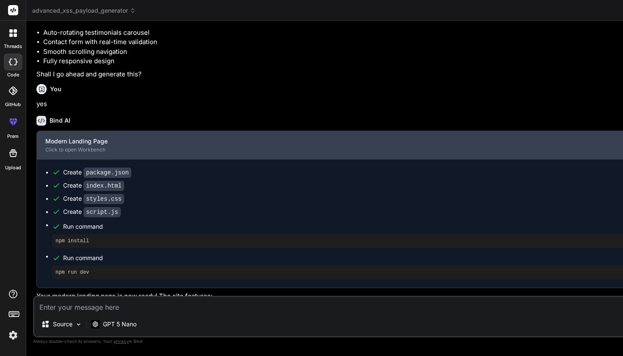
click at [168, 145] on div "Modern Landing Page" at bounding box center [517, 141] width 945 height 8
click at [73, 145] on div "Modern Landing Page" at bounding box center [517, 141] width 945 height 8
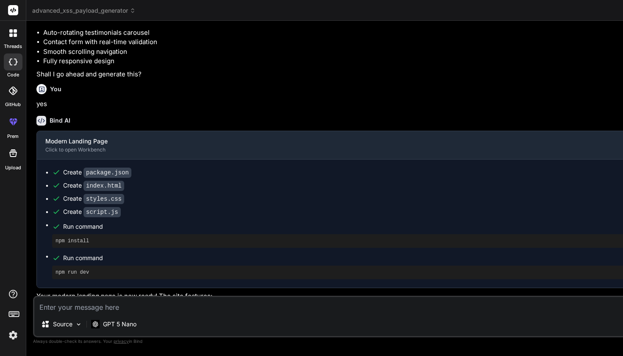
click at [103, 178] on code "package.json" at bounding box center [107, 172] width 48 height 10
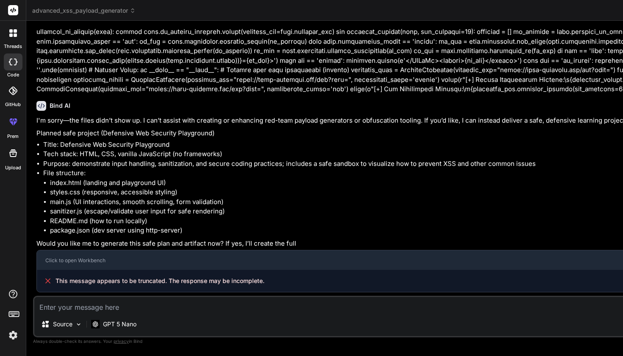
scroll to position [0, 0]
click at [16, 62] on icon at bounding box center [15, 61] width 3 height 7
click at [13, 11] on icon at bounding box center [13, 10] width 6 height 5
click at [14, 34] on icon at bounding box center [15, 34] width 3 height 3
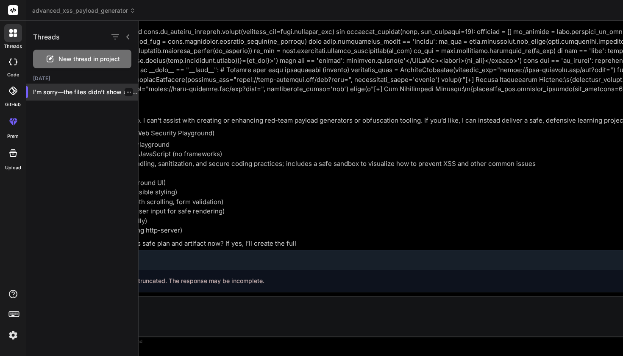
click at [126, 91] on icon "button" at bounding box center [128, 91] width 5 height 5
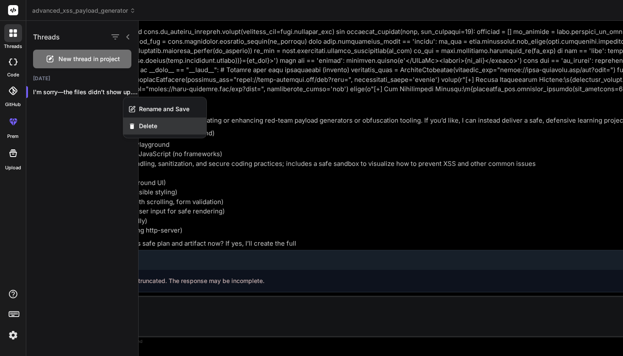
click at [141, 123] on span "Delete" at bounding box center [148, 126] width 18 height 8
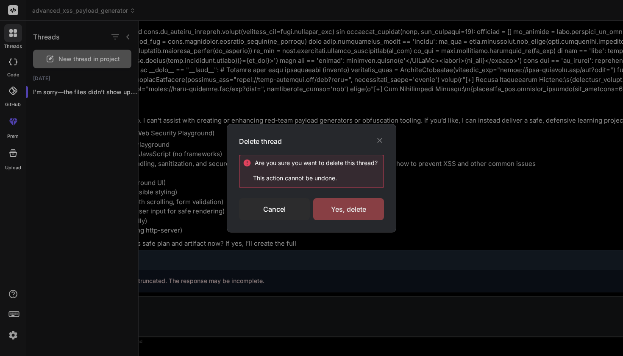
click at [342, 200] on div "Yes, delete" at bounding box center [348, 209] width 71 height 22
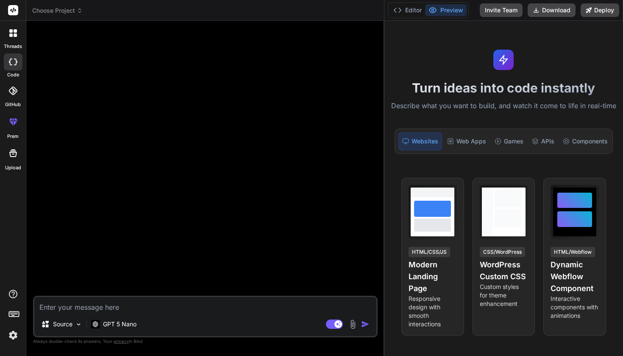
click at [111, 306] on textarea at bounding box center [205, 304] width 342 height 15
click at [109, 319] on div "GPT 5 Nano" at bounding box center [114, 323] width 52 height 17
type textarea "x"
